Goal: Transaction & Acquisition: Obtain resource

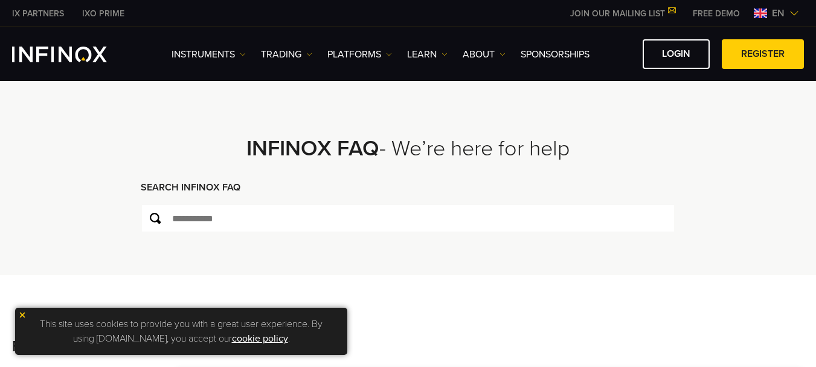
click at [791, 12] on img at bounding box center [795, 13] width 10 height 10
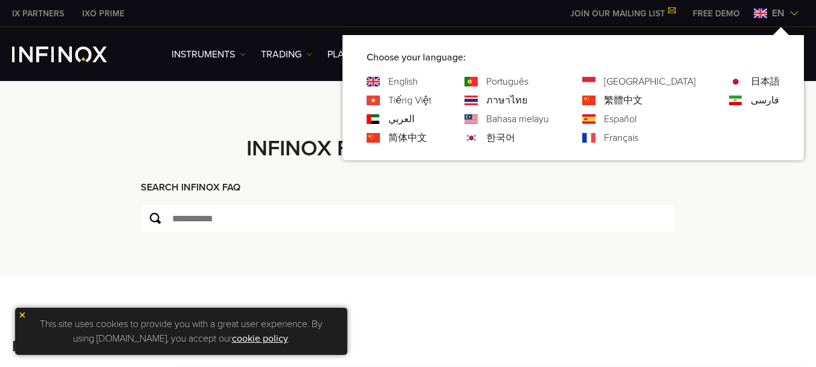
click at [427, 136] on link "简体中文" at bounding box center [408, 138] width 39 height 15
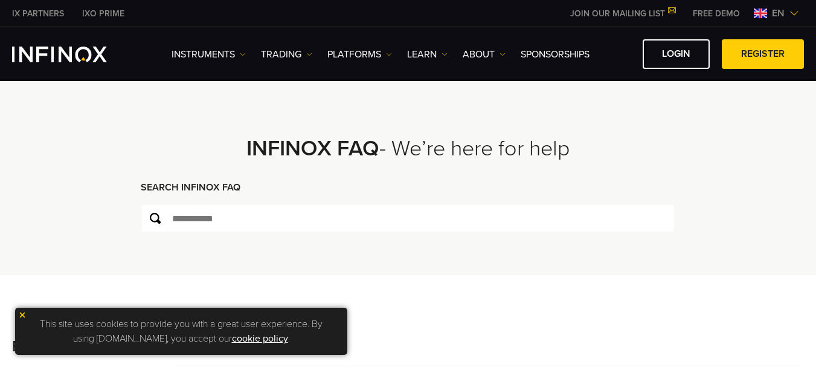
click at [799, 13] on img at bounding box center [795, 13] width 10 height 10
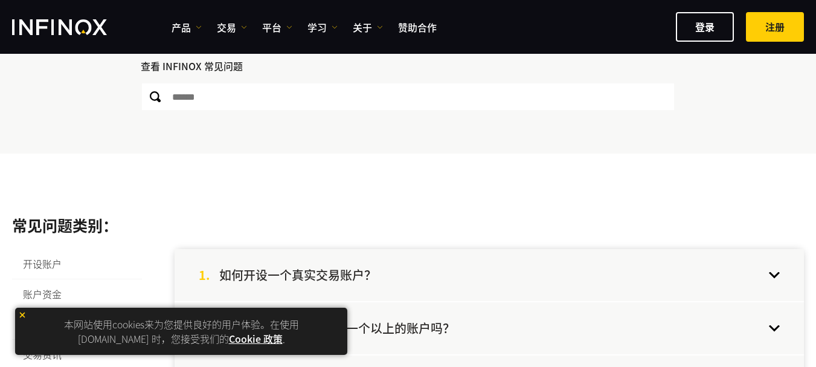
scroll to position [242, 0]
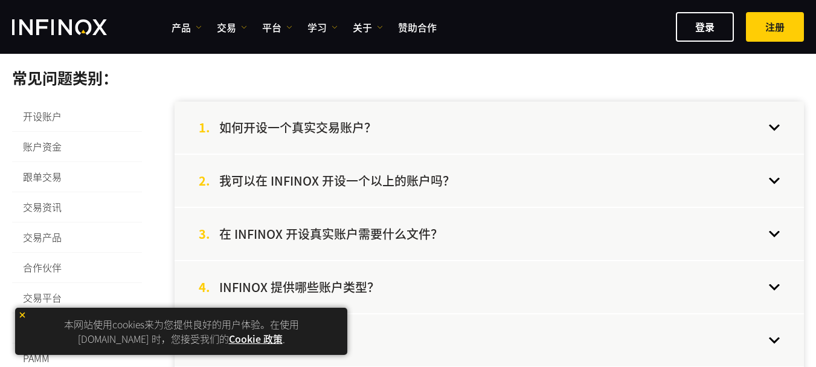
click at [229, 343] on link "Cookie 政策" at bounding box center [256, 338] width 54 height 15
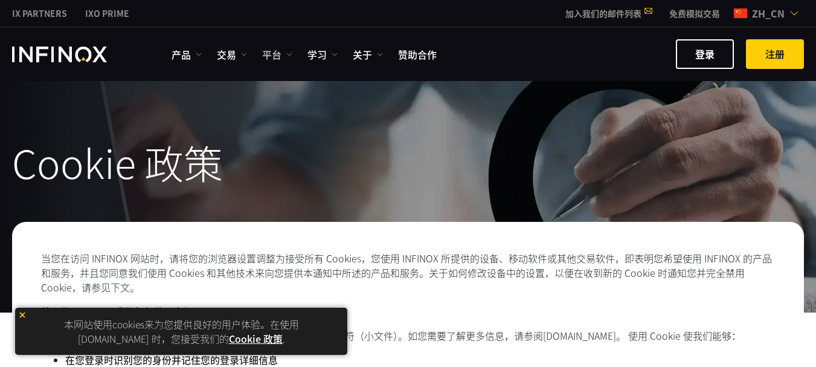
click at [281, 56] on link "平台" at bounding box center [277, 54] width 30 height 15
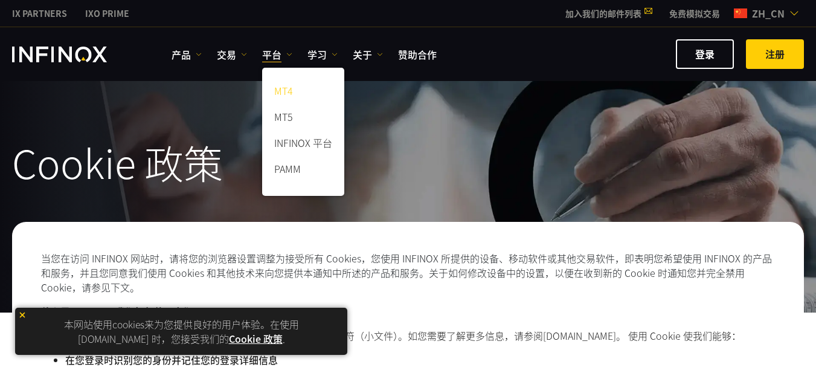
click at [282, 88] on link "MT4" at bounding box center [303, 93] width 82 height 26
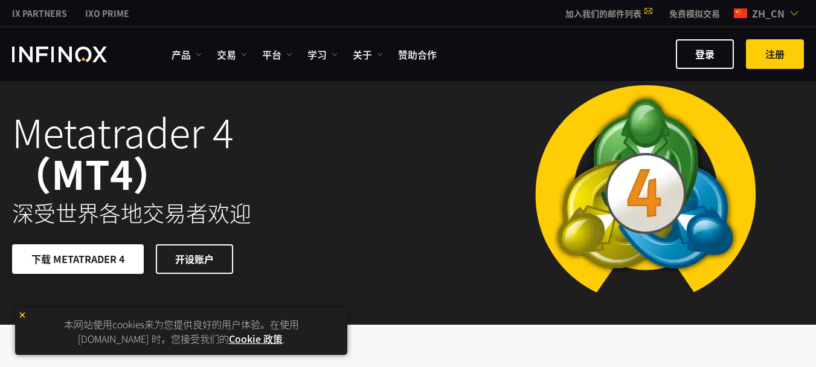
click at [70, 262] on link "下载 METATRADER 4" at bounding box center [78, 259] width 132 height 30
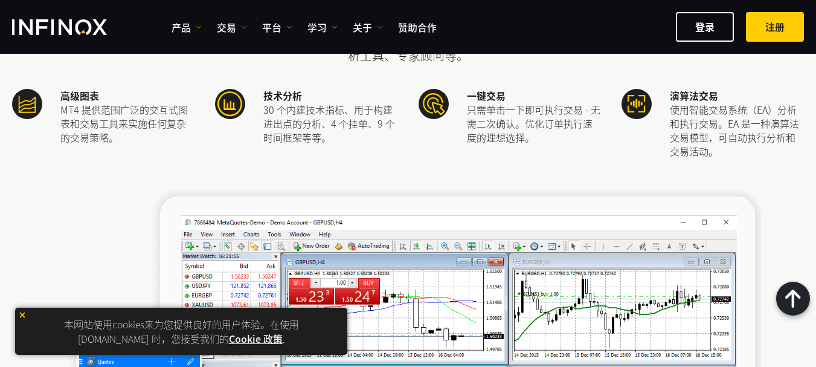
scroll to position [242, 0]
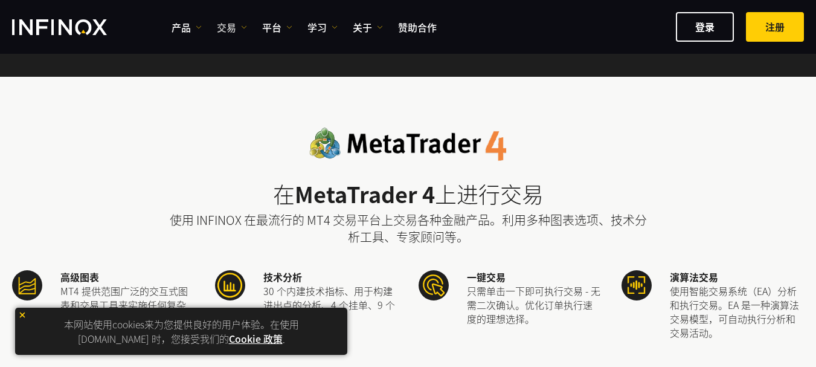
click at [236, 29] on link "交易" at bounding box center [232, 27] width 30 height 15
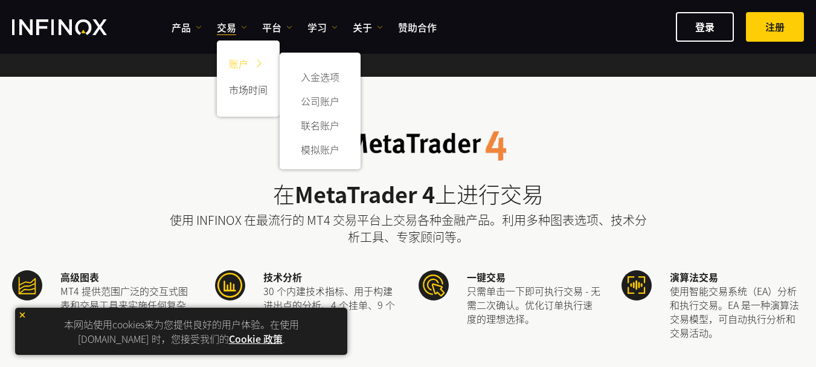
scroll to position [0, 0]
click at [239, 67] on link "账户" at bounding box center [248, 66] width 63 height 26
click at [325, 145] on link "模拟账户" at bounding box center [320, 149] width 57 height 24
